Goal: Task Accomplishment & Management: Use online tool/utility

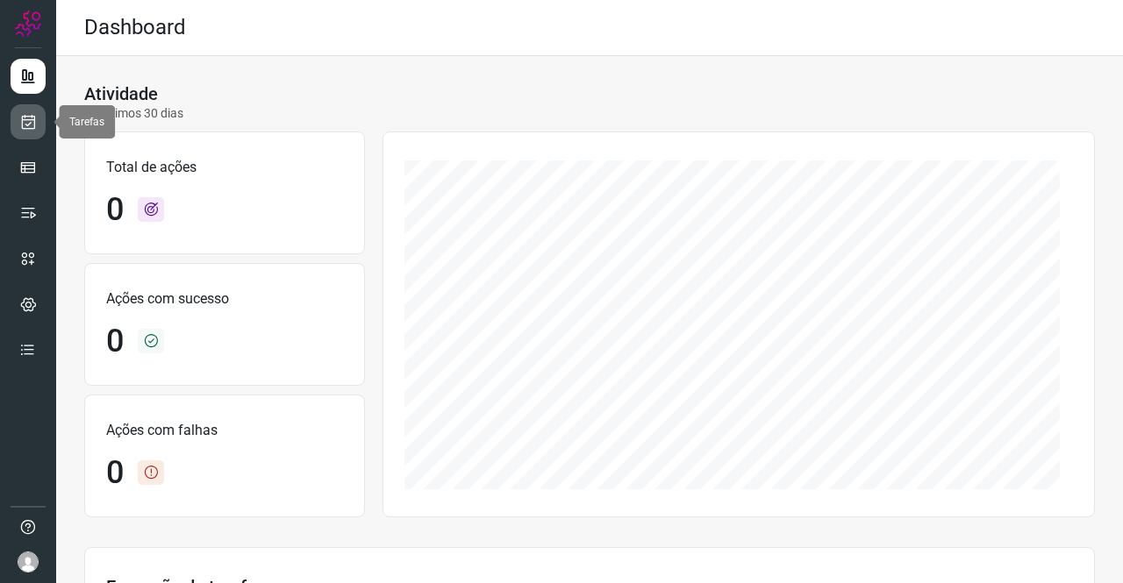
click at [13, 123] on link at bounding box center [28, 121] width 35 height 35
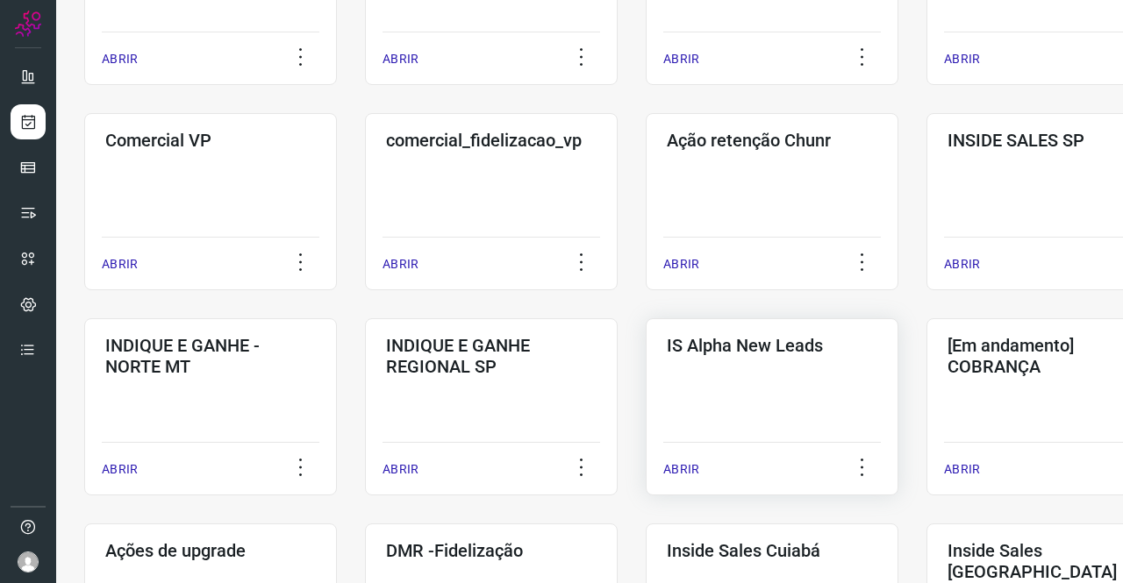
scroll to position [439, 0]
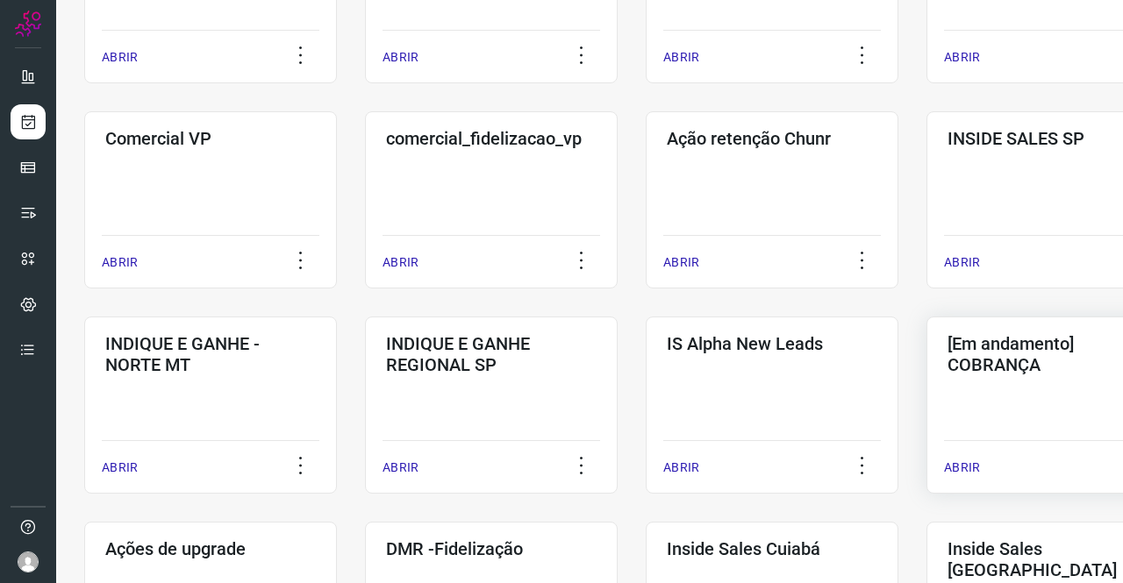
click at [999, 352] on h3 "[Em andamento] COBRANÇA" at bounding box center [1052, 354] width 211 height 42
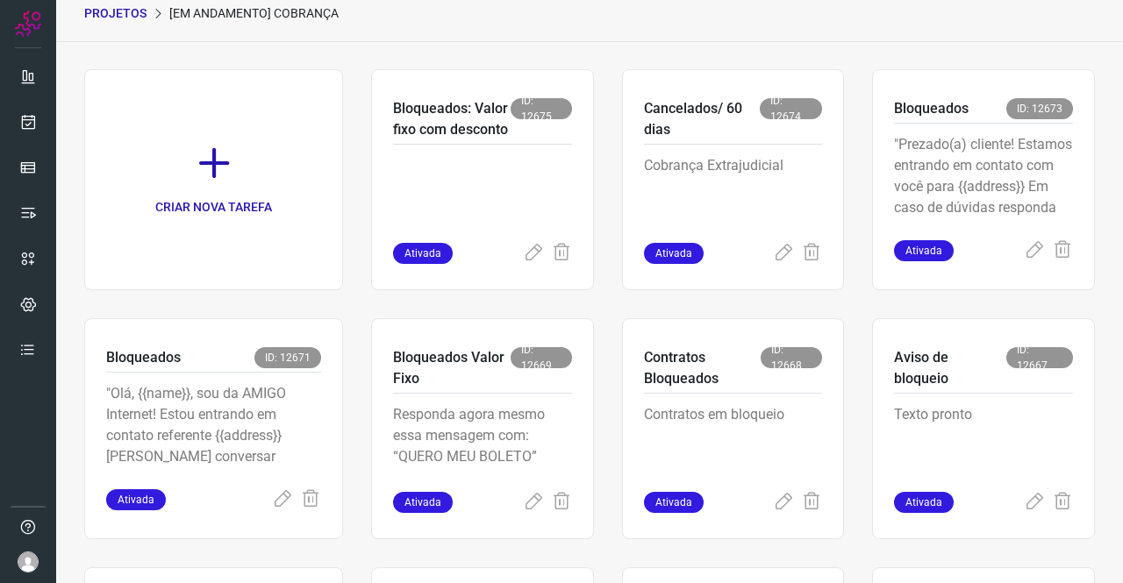
scroll to position [384, 0]
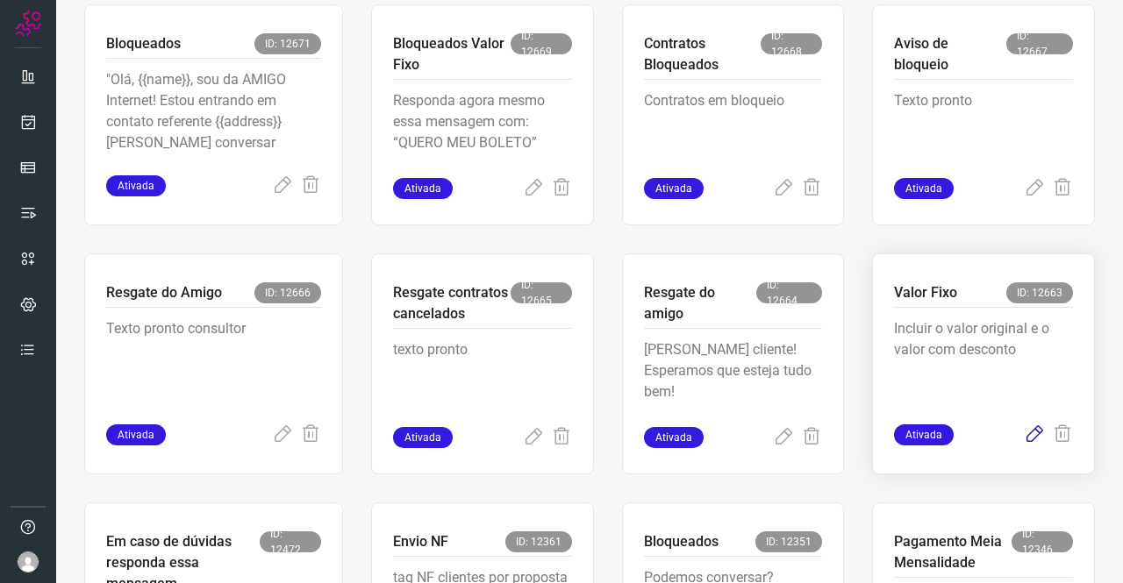
click at [1025, 432] on icon at bounding box center [1034, 435] width 21 height 21
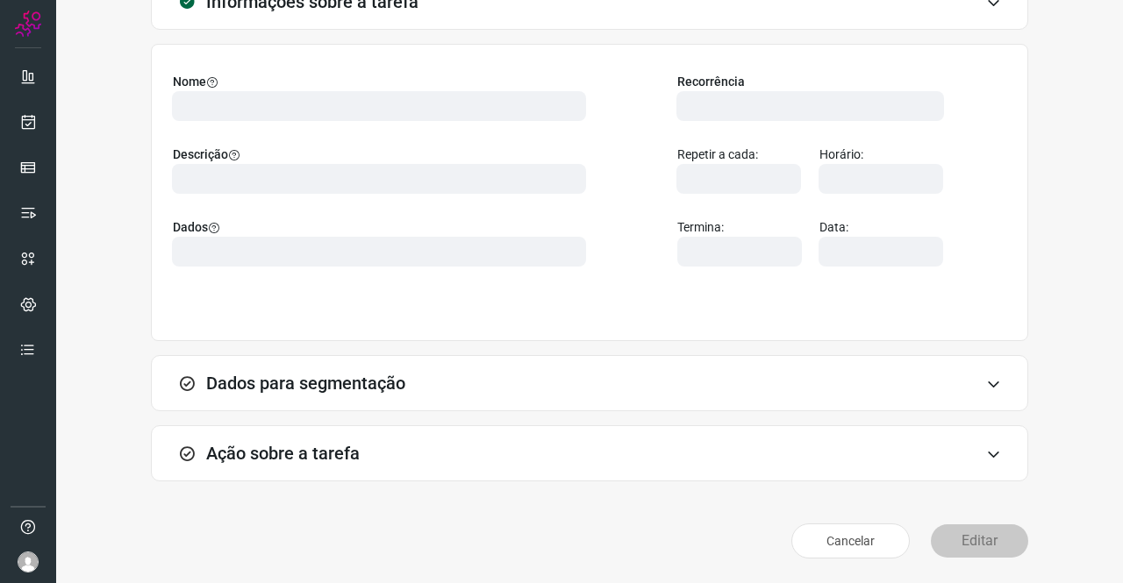
scroll to position [101, 0]
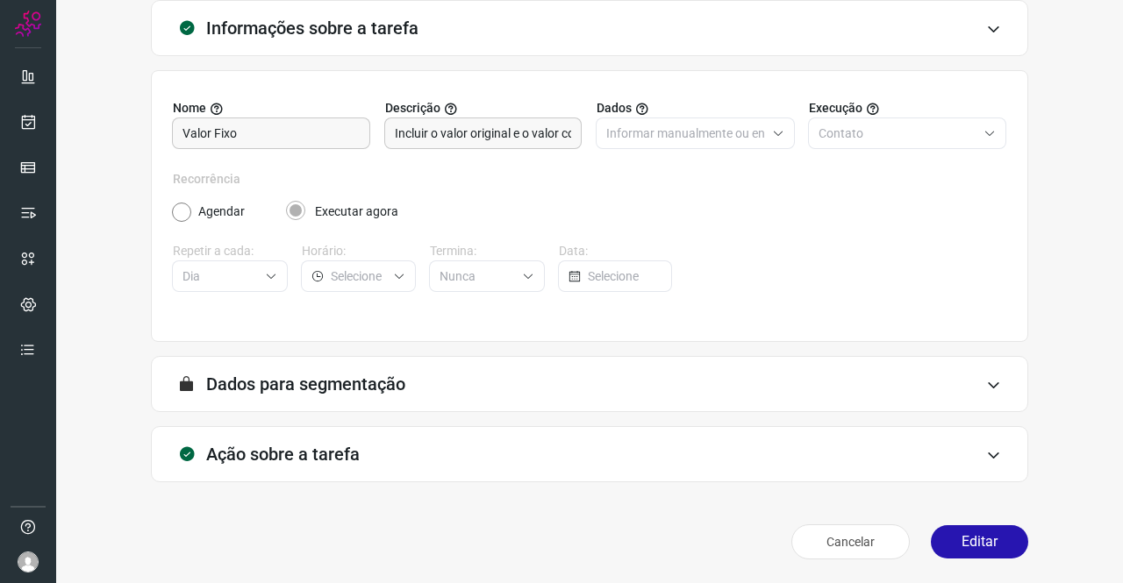
type input "API para o envio de mensagem ativa (em massa)"
click at [329, 434] on div "Ação sobre a tarefa" at bounding box center [589, 454] width 877 height 56
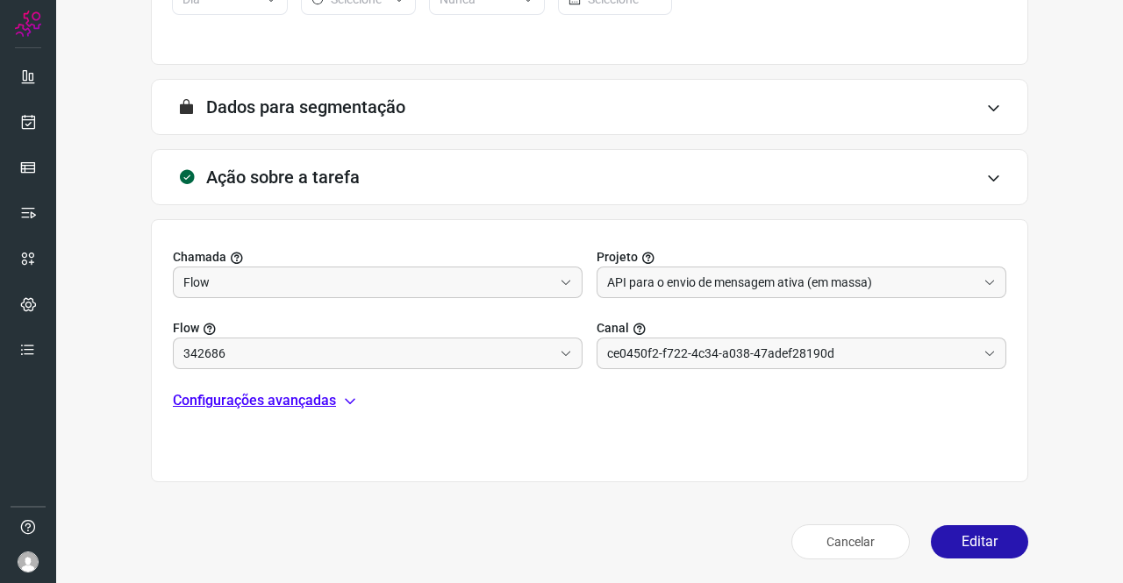
click at [249, 401] on p "Configurações avançadas" at bounding box center [254, 400] width 163 height 21
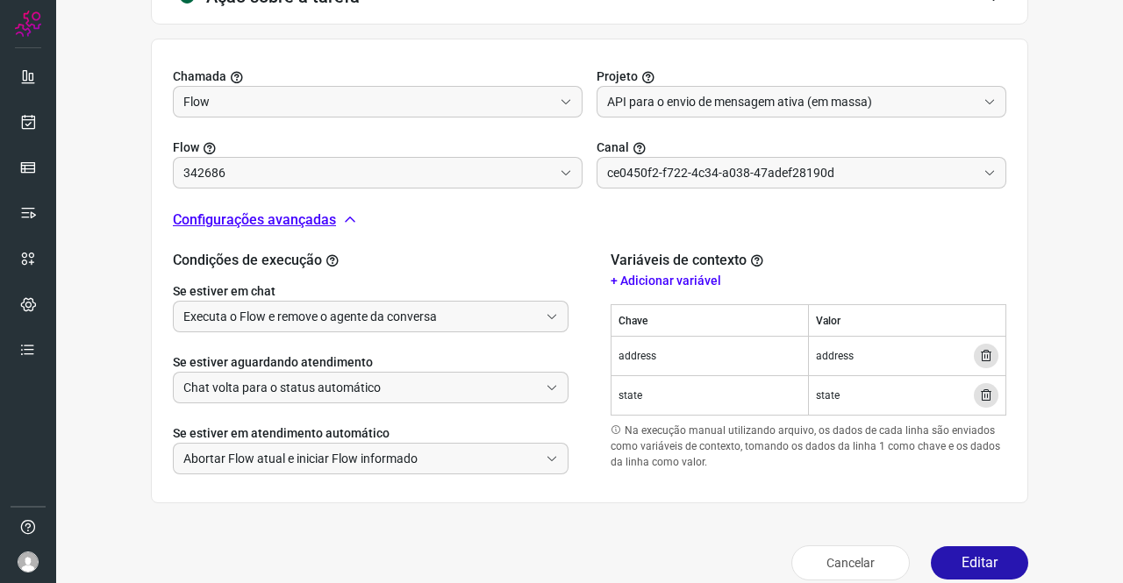
scroll to position [579, 0]
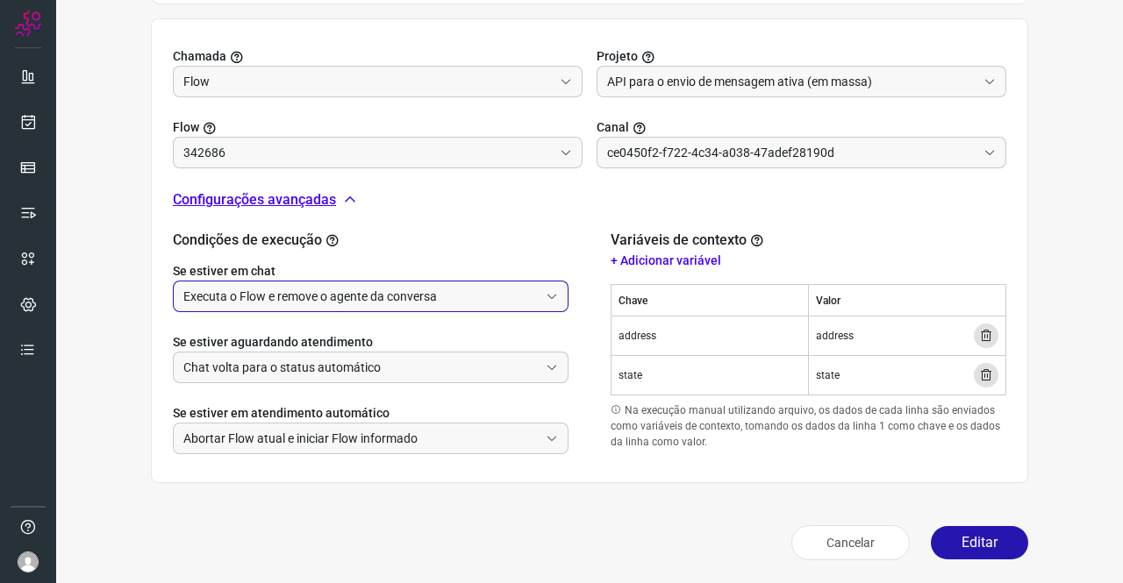
click at [340, 297] on input "Executa o Flow e remove o agente da conversa" at bounding box center [360, 297] width 355 height 30
type input "DIM - valor fixo e valor original"
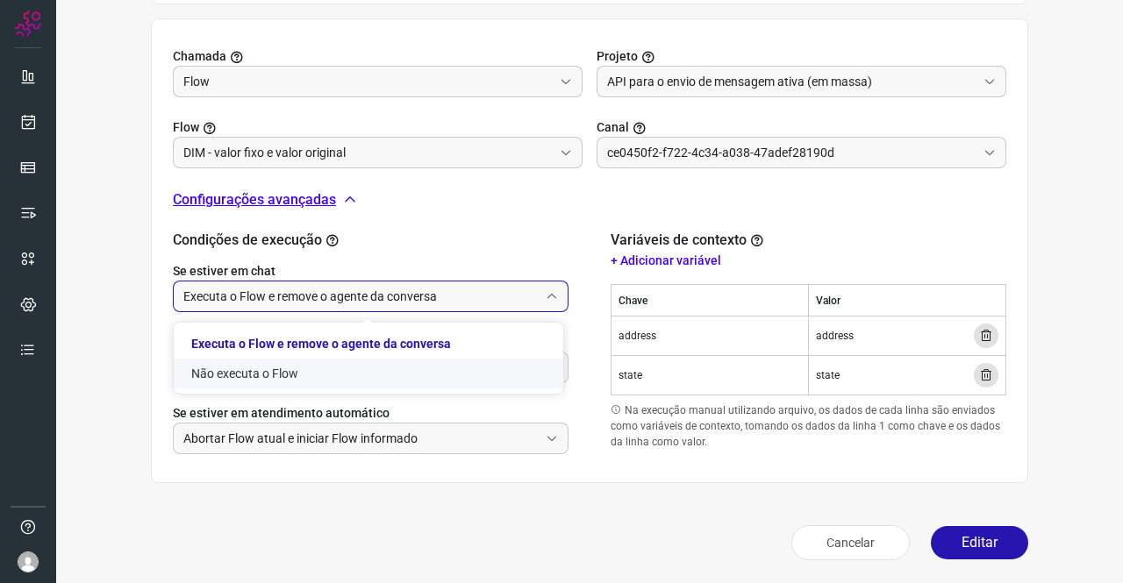
click at [254, 371] on li "Não executa o Flow" at bounding box center [368, 374] width 389 height 30
type input "Não executa o Flow"
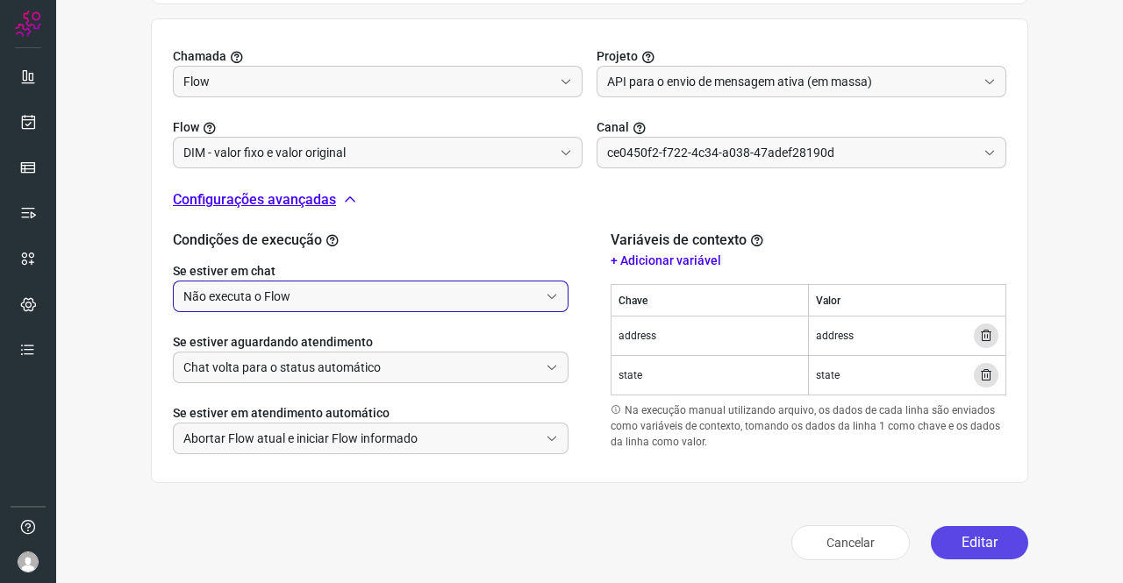
click at [964, 531] on button "Editar" at bounding box center [979, 542] width 97 height 33
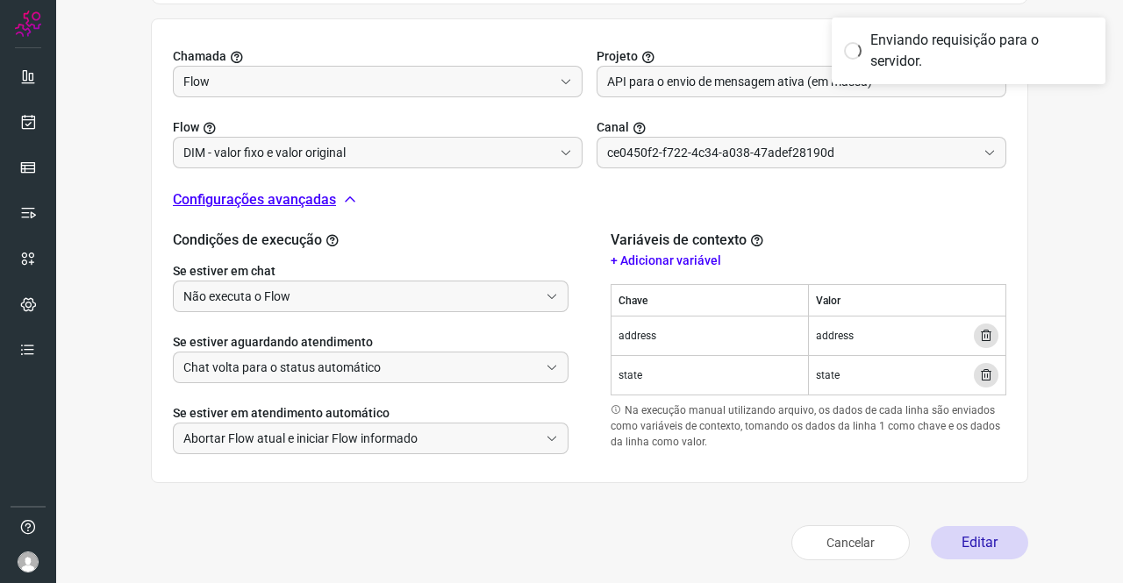
type input "Amigo 0800"
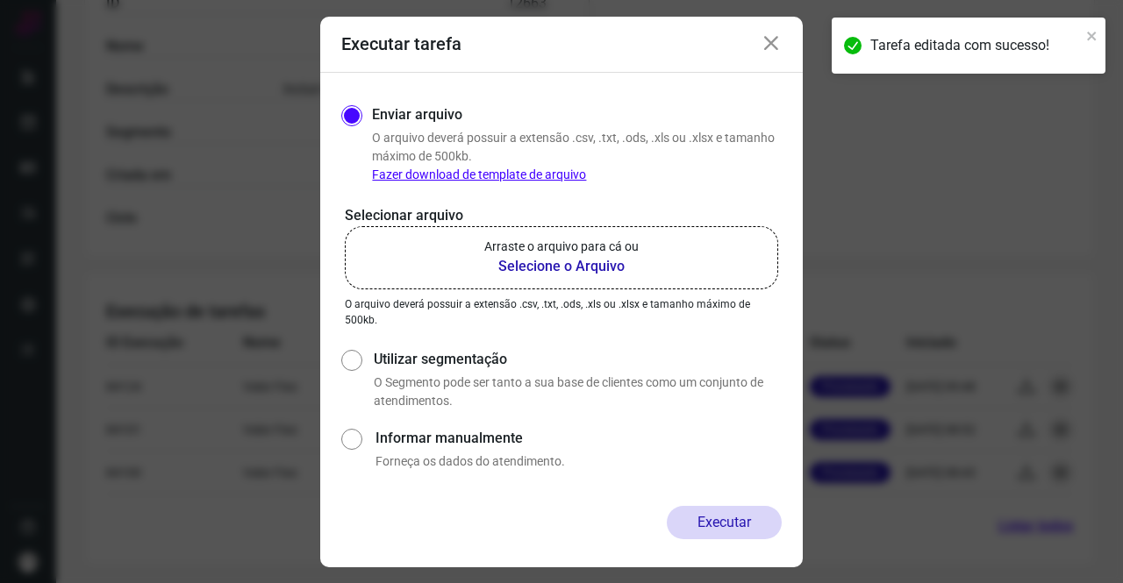
scroll to position [319, 0]
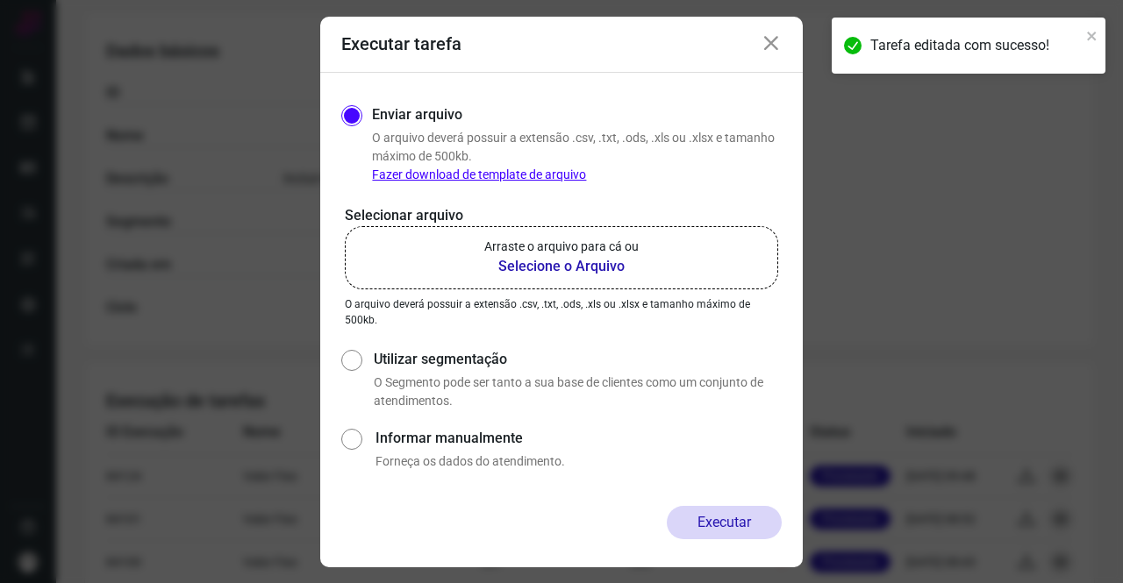
click at [544, 251] on p "Arraste o arquivo para cá ou" at bounding box center [561, 247] width 154 height 18
click at [0, 0] on input "Arraste o arquivo para cá ou Selecione o Arquivo" at bounding box center [0, 0] width 0 height 0
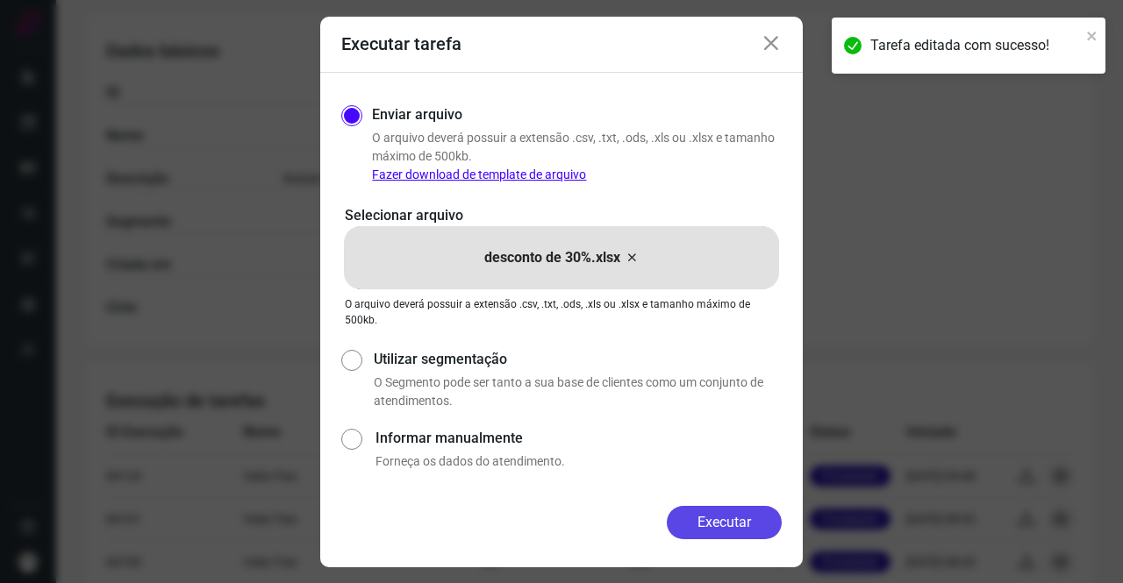
click at [753, 511] on button "Executar" at bounding box center [724, 522] width 115 height 33
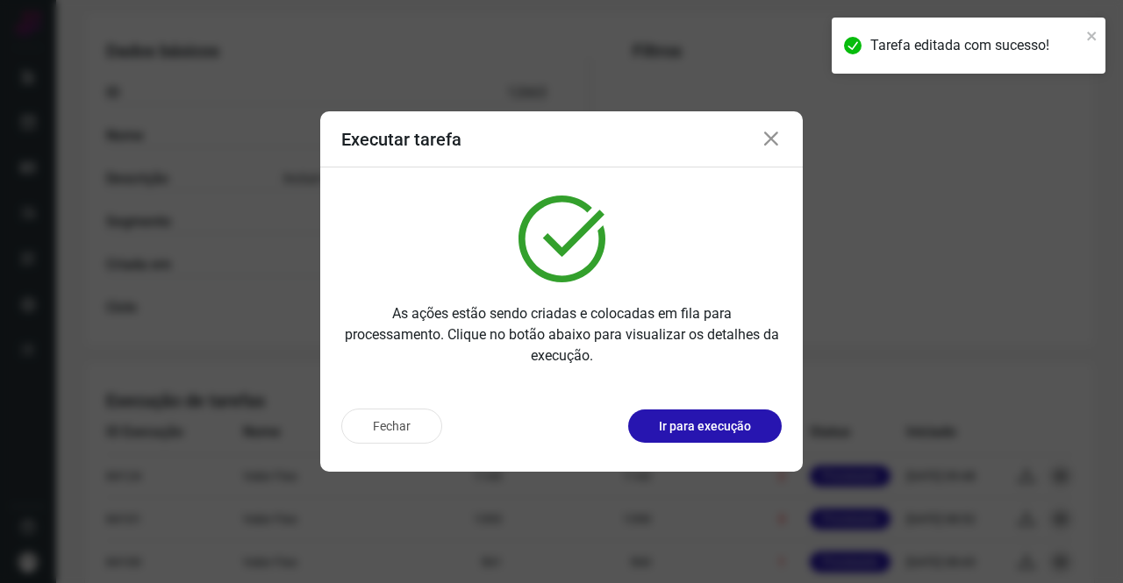
click at [768, 146] on icon at bounding box center [771, 139] width 21 height 21
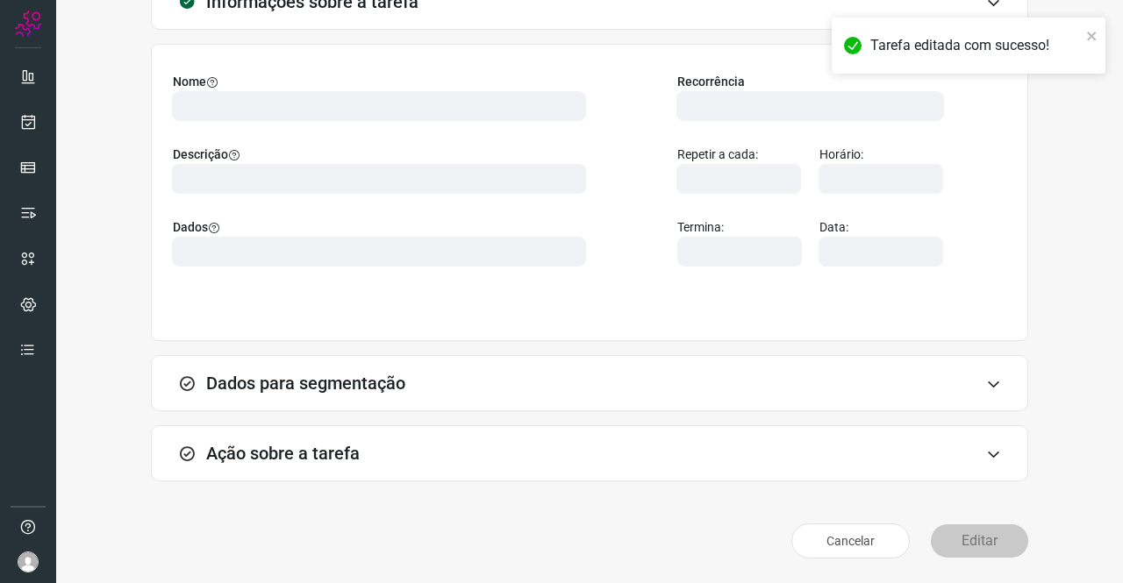
scroll to position [101, 0]
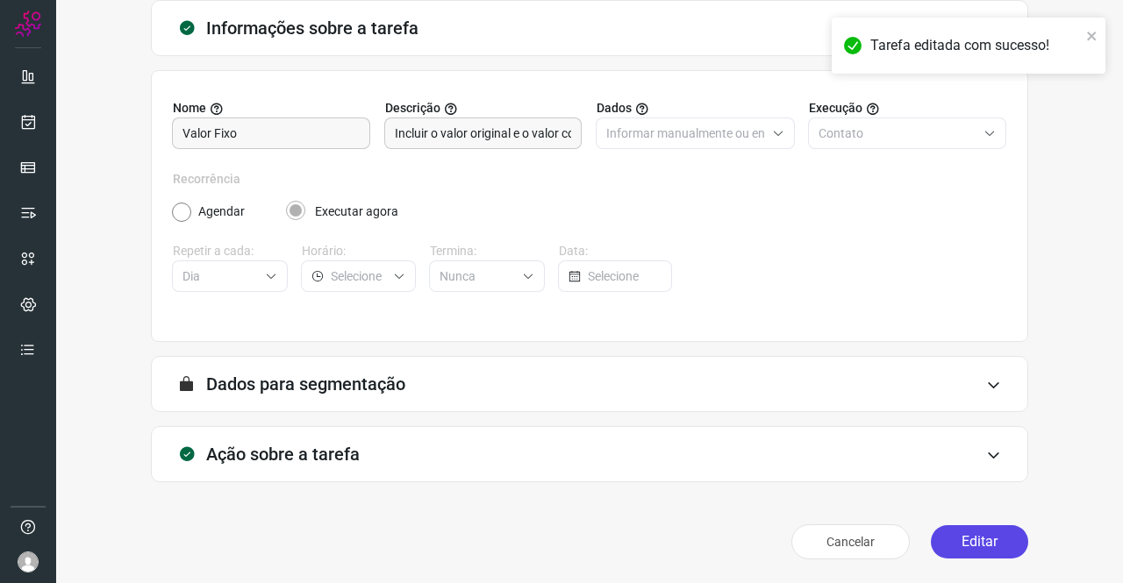
click at [993, 542] on button "Editar" at bounding box center [979, 541] width 97 height 33
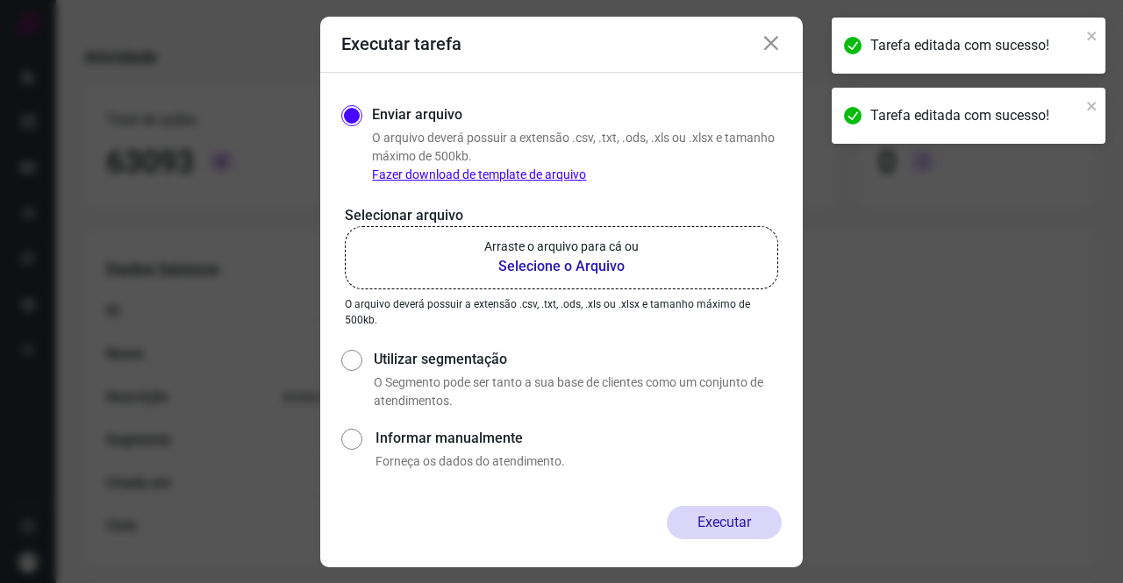
click at [568, 290] on div "Selecionar arquivo Arraste o arquivo para cá ou Selecione o Arquivo Arraste o a…" at bounding box center [561, 266] width 440 height 123
click at [572, 258] on b "Selecione o Arquivo" at bounding box center [561, 266] width 154 height 21
click at [0, 0] on input "Arraste o arquivo para cá ou Selecione o Arquivo" at bounding box center [0, 0] width 0 height 0
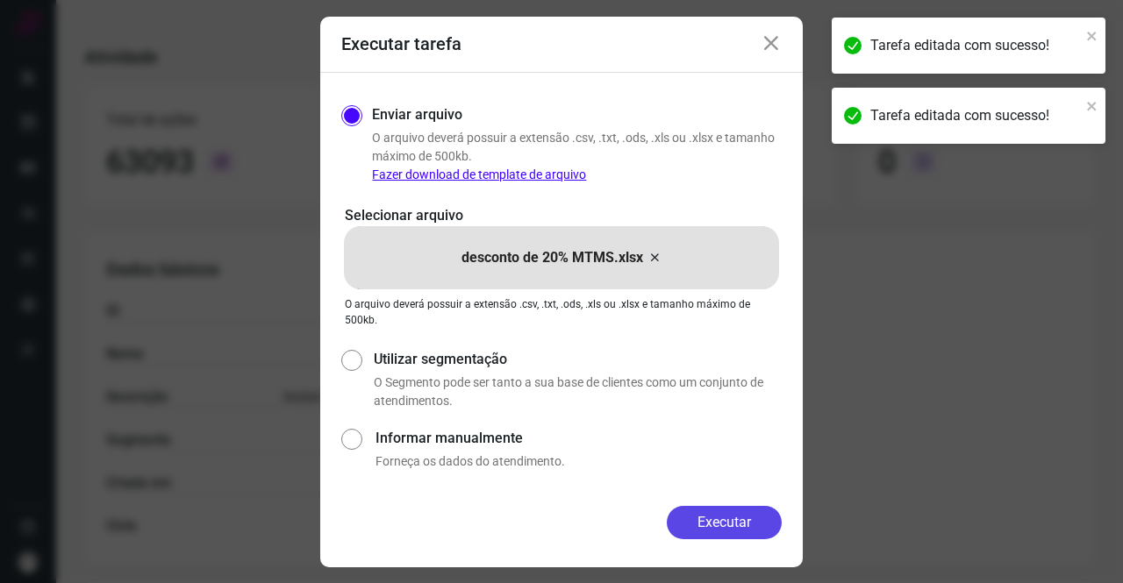
click at [733, 509] on button "Executar" at bounding box center [724, 522] width 115 height 33
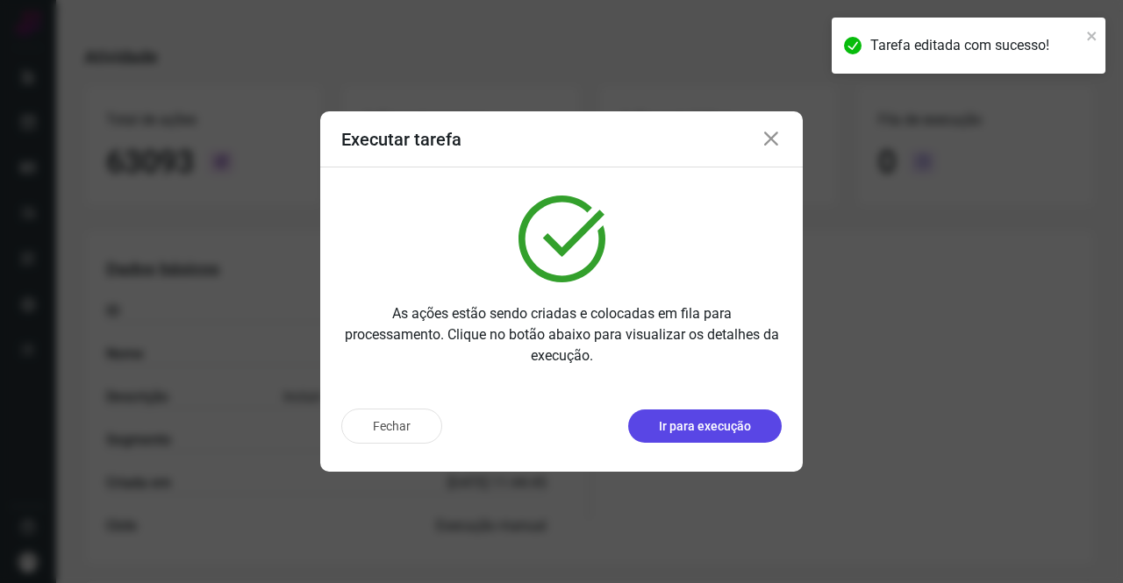
click at [711, 424] on p "Ir para execução" at bounding box center [705, 427] width 92 height 18
